Goal: Transaction & Acquisition: Purchase product/service

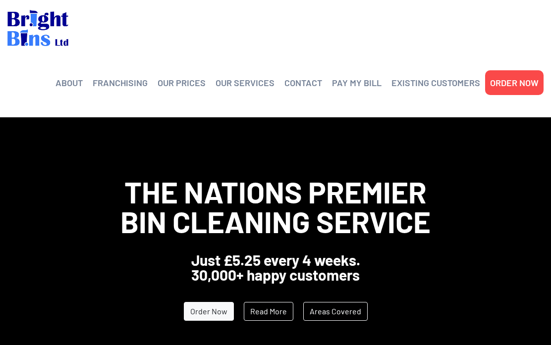
click at [179, 80] on link "OUR PRICES" at bounding box center [182, 82] width 48 height 15
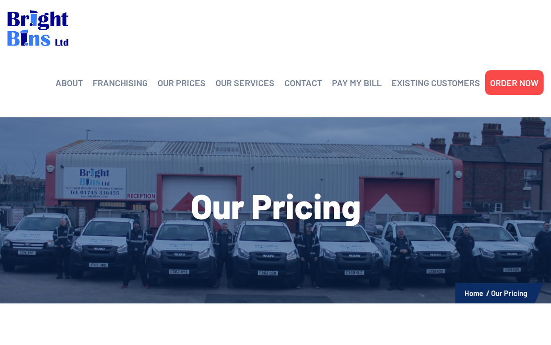
click at [367, 80] on link "PAY MY BILL" at bounding box center [357, 82] width 50 height 15
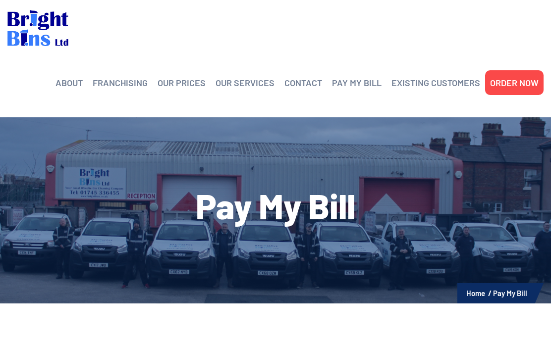
click at [365, 83] on link "PAY MY BILL" at bounding box center [357, 82] width 50 height 15
